Goal: Task Accomplishment & Management: Use online tool/utility

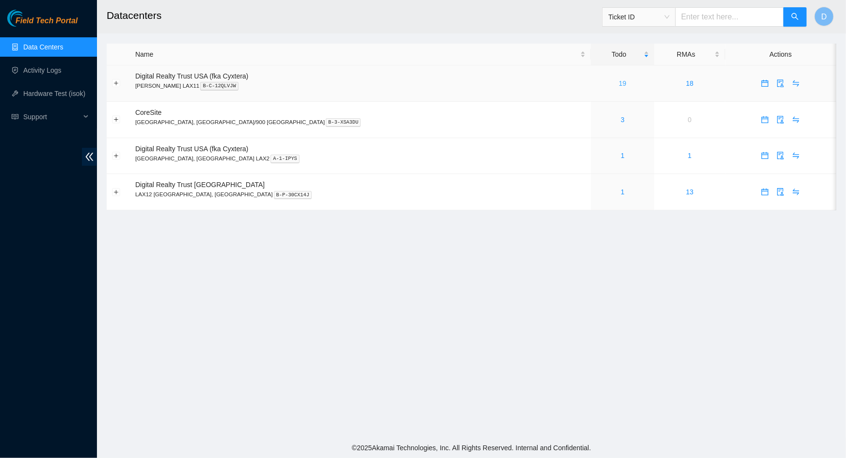
click at [619, 84] on link "19" at bounding box center [623, 83] width 8 height 8
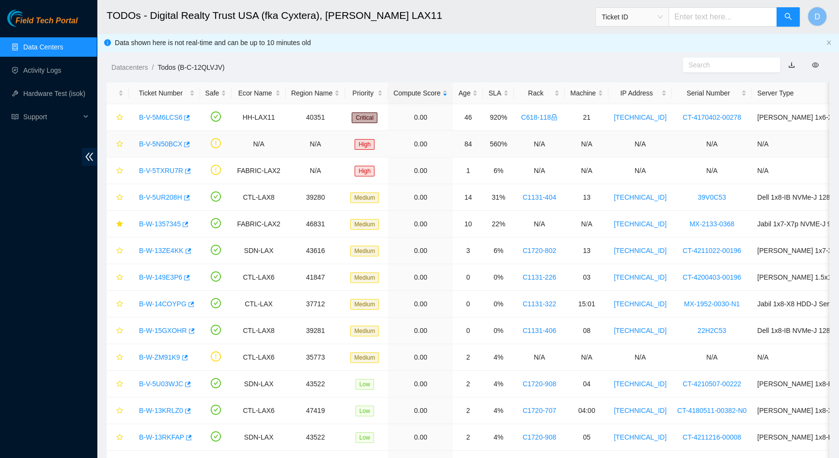
click at [167, 145] on link "B-V-5N50BCX" at bounding box center [160, 144] width 43 height 8
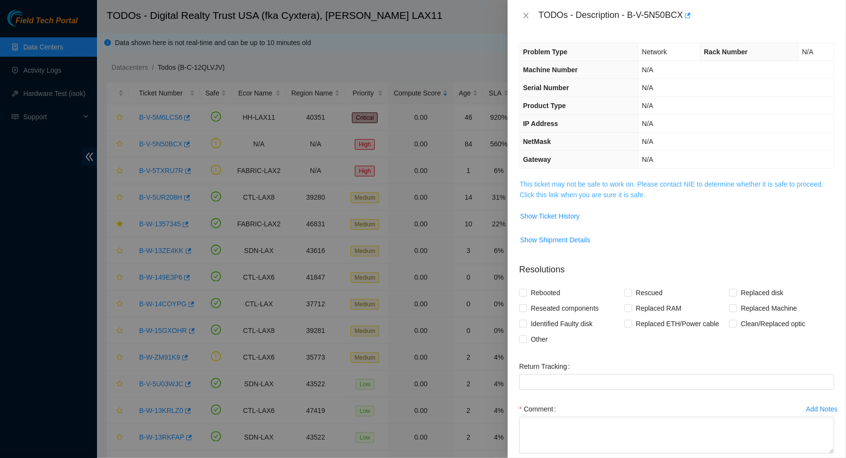
click at [582, 190] on link "This ticket may not be safe to work on. Please contact NIE to determine whether…" at bounding box center [670, 189] width 303 height 18
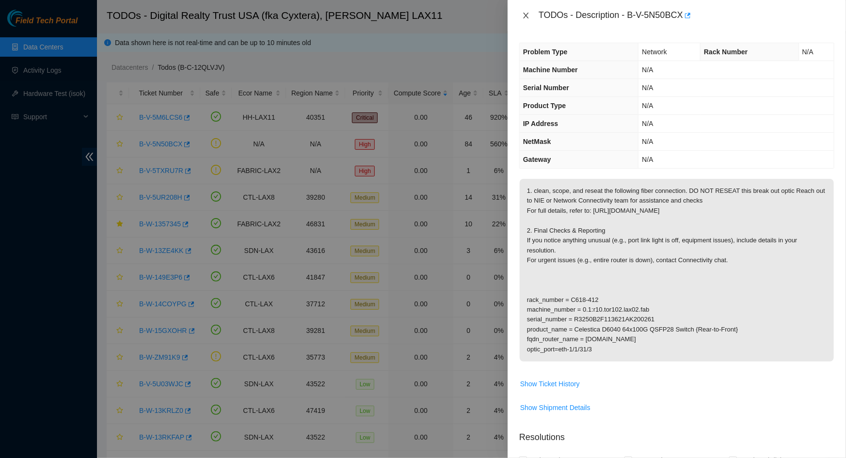
click at [525, 17] on icon "close" at bounding box center [526, 16] width 8 height 8
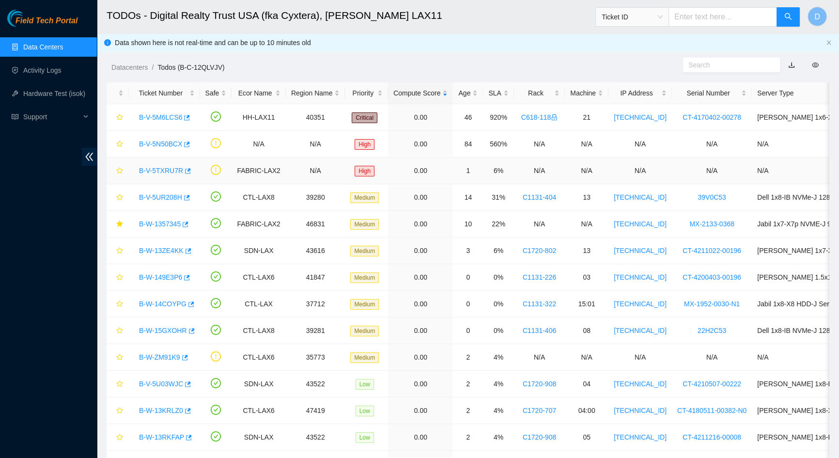
click at [161, 171] on link "B-V-5TXRU7R" at bounding box center [161, 171] width 44 height 8
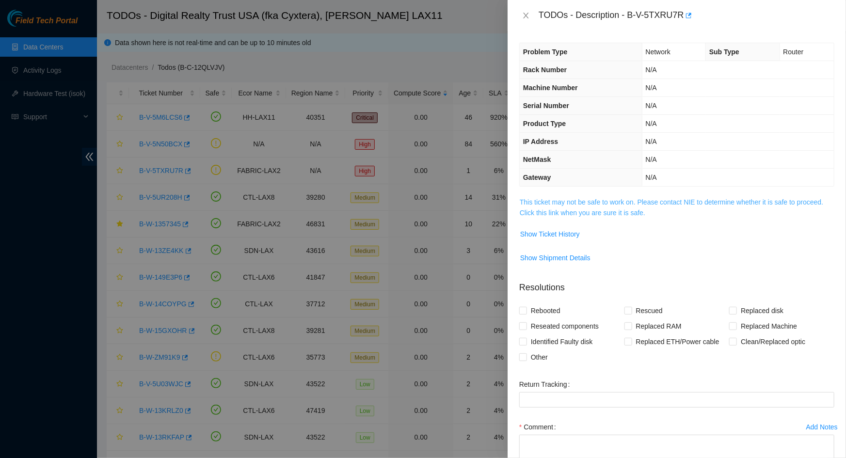
click at [579, 199] on link "This ticket may not be safe to work on. Please contact NIE to determine whether…" at bounding box center [670, 207] width 303 height 18
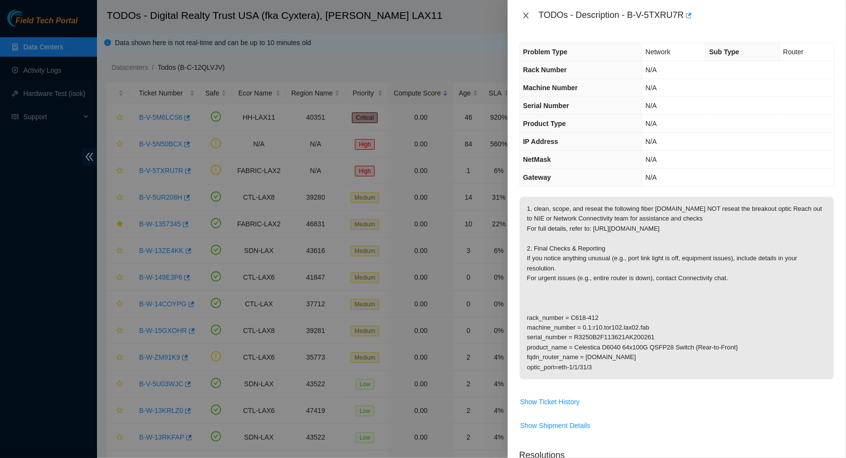
click at [525, 17] on icon "close" at bounding box center [526, 16] width 8 height 8
